Goal: Register for event/course

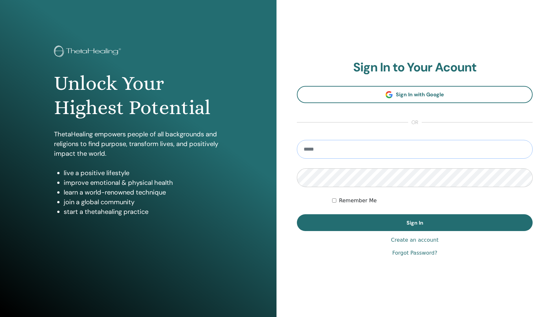
type input "**********"
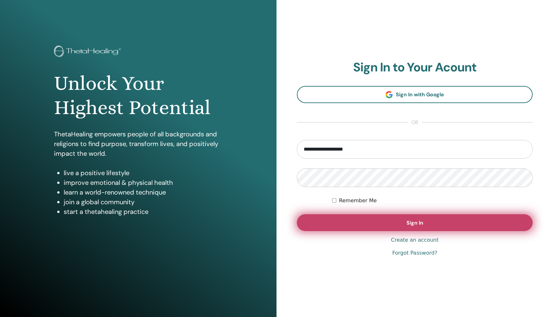
click at [419, 214] on button "Sign In" at bounding box center [415, 222] width 236 height 17
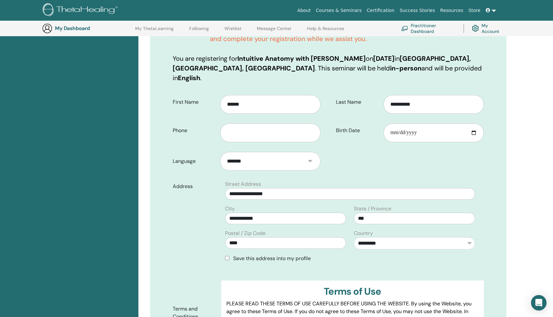
scroll to position [133, 0]
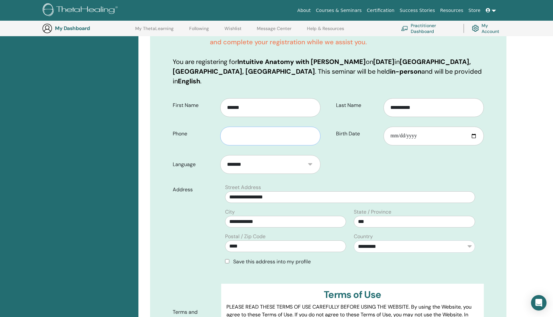
click at [298, 130] on input "text" at bounding box center [270, 136] width 100 height 19
type input "**********"
click at [409, 127] on input "Birth Date" at bounding box center [433, 136] width 100 height 19
click at [474, 127] on input "Birth Date" at bounding box center [433, 136] width 100 height 19
type input "**********"
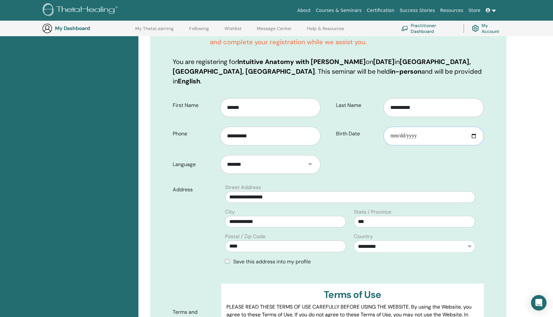
click at [391, 128] on input "**********" at bounding box center [433, 136] width 100 height 19
type input "**********"
click at [400, 157] on form "**********" at bounding box center [328, 234] width 321 height 281
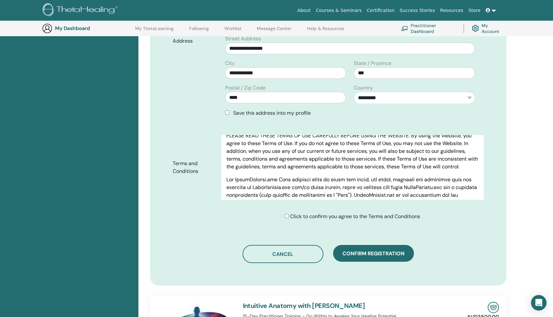
scroll to position [284, 0]
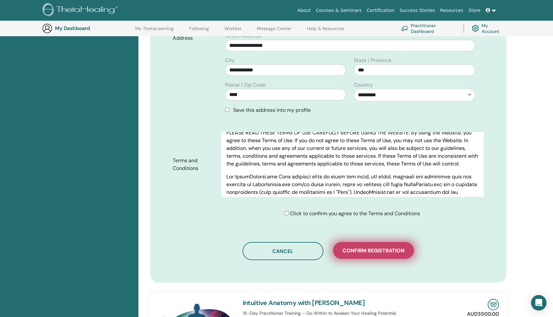
click at [376, 247] on span "Confirm registration" at bounding box center [373, 250] width 62 height 7
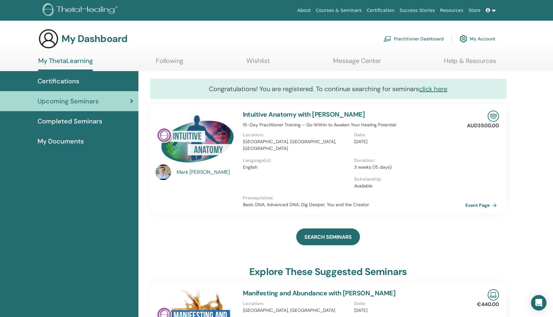
click at [382, 8] on link "Certification" at bounding box center [380, 11] width 33 height 12
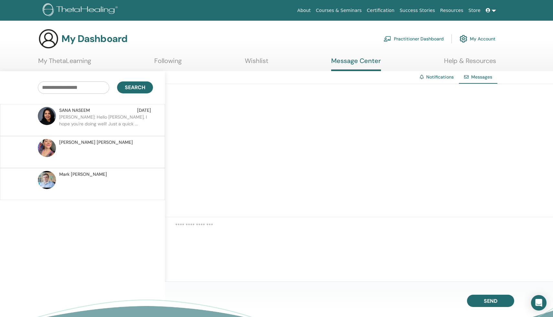
click at [93, 116] on p "SANA: Hello Morgan, I hope you're doing well! Just a quick ..." at bounding box center [106, 123] width 94 height 19
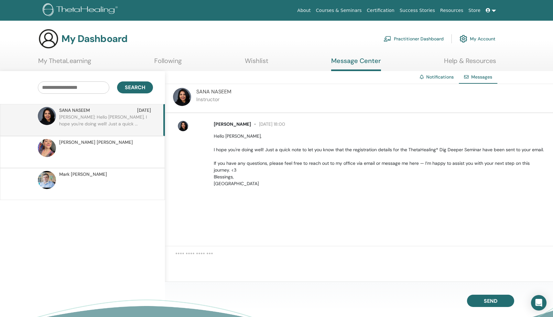
click at [406, 38] on link "Practitioner Dashboard" at bounding box center [413, 39] width 60 height 14
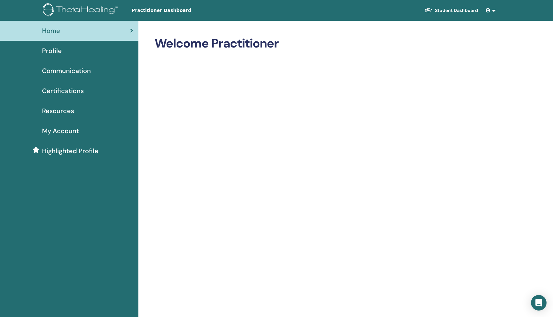
click at [492, 9] on link at bounding box center [491, 11] width 16 height 12
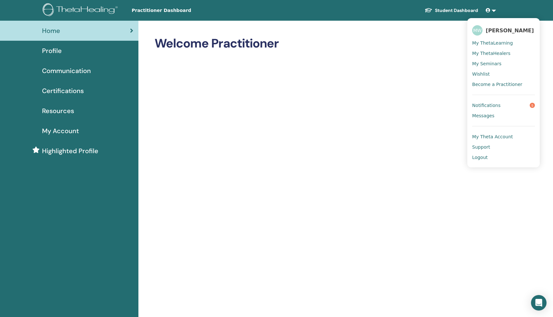
click at [493, 136] on span "My Theta Account" at bounding box center [492, 137] width 41 height 6
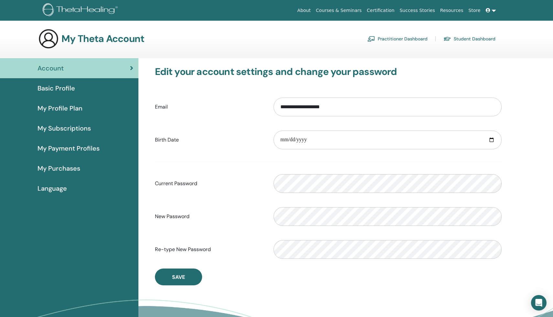
click at [77, 165] on span "My Purchases" at bounding box center [58, 169] width 43 height 10
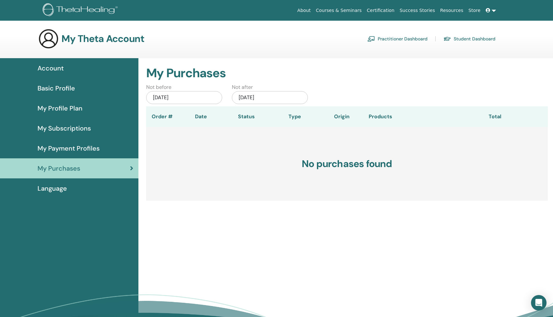
click at [202, 95] on div "[DATE]" at bounding box center [184, 97] width 76 height 13
click at [185, 120] on span "2025" at bounding box center [183, 120] width 9 height 5
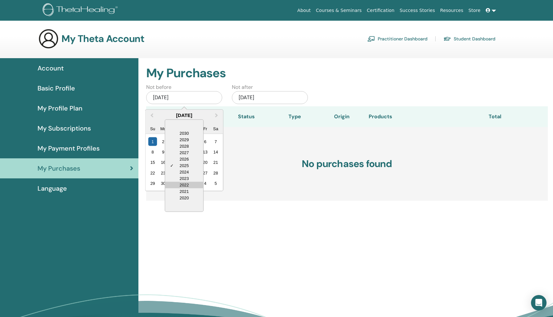
click at [177, 185] on div "2022" at bounding box center [184, 185] width 38 height 6
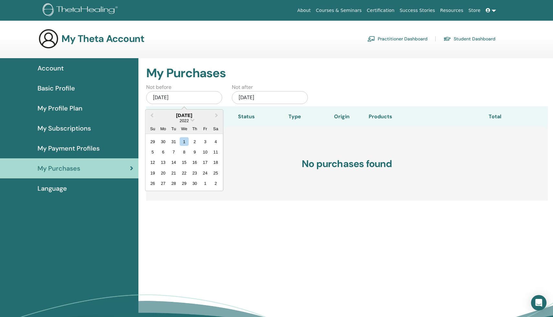
click at [324, 88] on div "Not before Jun/01, 2025 June 2022 Previous Month Next Month June 2022 2022 Su M…" at bounding box center [346, 94] width 411 height 23
click at [324, 88] on div "Not before Jun/01, 2025 Not after Dec/01, 2025" at bounding box center [346, 94] width 411 height 23
click at [387, 40] on link "Practitioner Dashboard" at bounding box center [397, 39] width 60 height 10
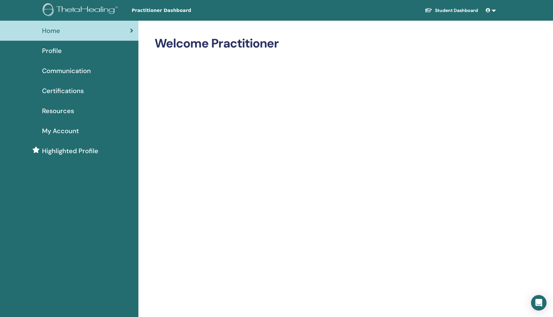
click at [72, 132] on span "My Account" at bounding box center [60, 131] width 37 height 10
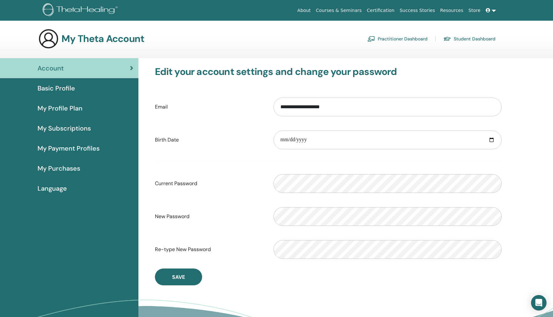
click at [48, 169] on span "My Purchases" at bounding box center [58, 169] width 43 height 10
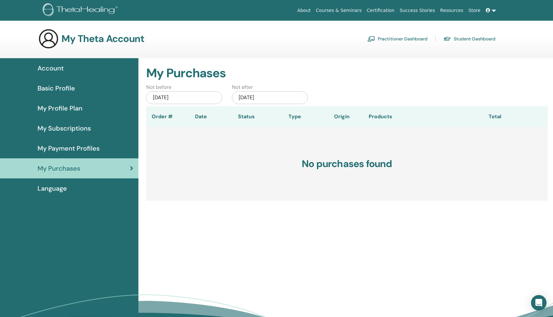
click at [60, 99] on link "My Profile Plan" at bounding box center [69, 108] width 138 height 20
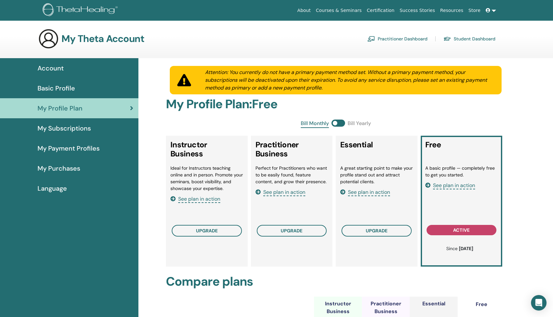
click at [50, 78] on link "Basic Profile" at bounding box center [69, 88] width 138 height 20
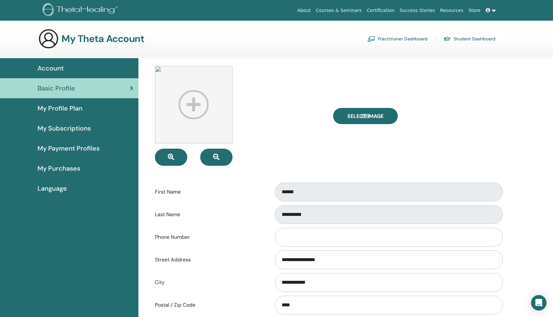
click at [54, 67] on span "Account" at bounding box center [50, 68] width 26 height 10
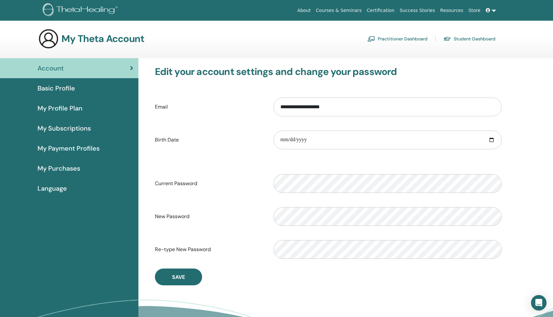
click at [382, 8] on link "Certification" at bounding box center [380, 11] width 33 height 12
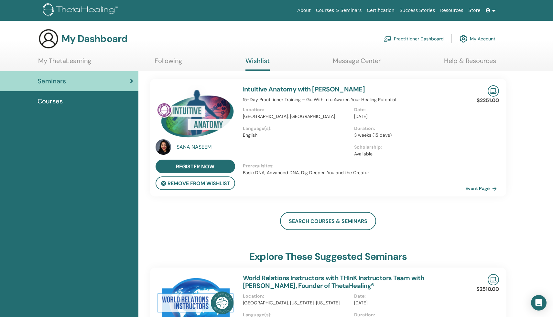
click at [52, 97] on span "Courses" at bounding box center [49, 101] width 25 height 10
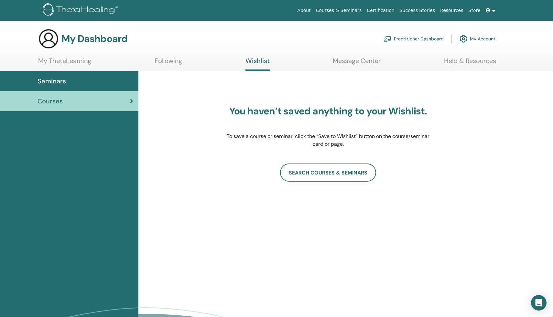
click at [92, 77] on div "Seminars" at bounding box center [69, 81] width 128 height 10
